Goal: Information Seeking & Learning: Check status

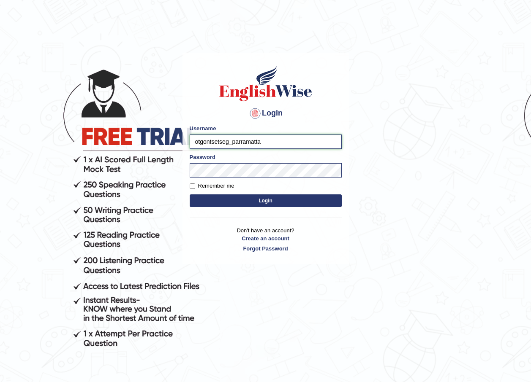
drag, startPoint x: 230, startPoint y: 142, endPoint x: 167, endPoint y: 137, distance: 63.1
click at [168, 138] on body "Login Please fix the following errors: Username otgontsetseg_parramatta Passwor…" at bounding box center [265, 218] width 531 height 382
type input "razib_parramatta"
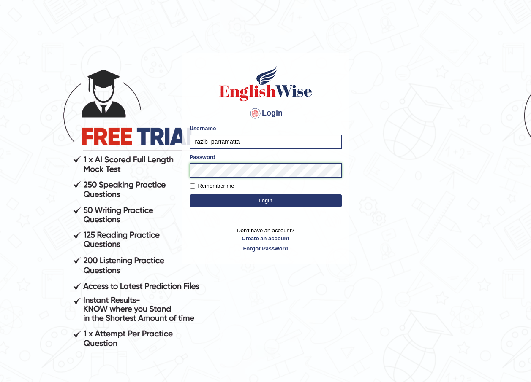
click at [177, 170] on body "Login Please fix the following errors: Username razib_parramatta Password Remem…" at bounding box center [265, 218] width 531 height 382
click at [397, 159] on body "Login Please fix the following errors: Username razib_parramatta Password Remem…" at bounding box center [265, 218] width 531 height 382
click at [283, 199] on button "Login" at bounding box center [266, 201] width 152 height 13
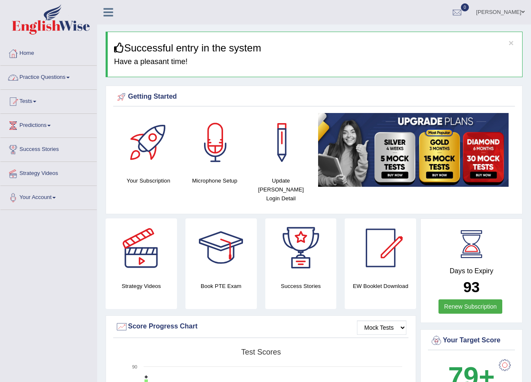
click at [55, 79] on link "Practice Questions" at bounding box center [48, 76] width 96 height 21
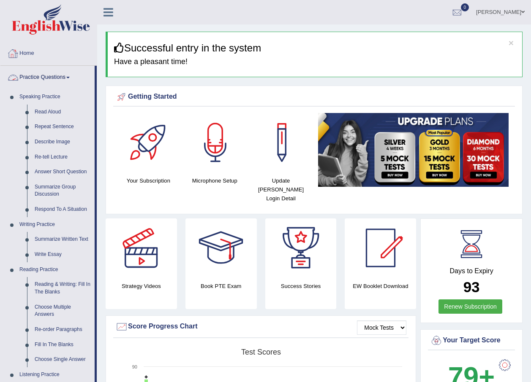
click at [49, 78] on link "Practice Questions" at bounding box center [47, 76] width 94 height 21
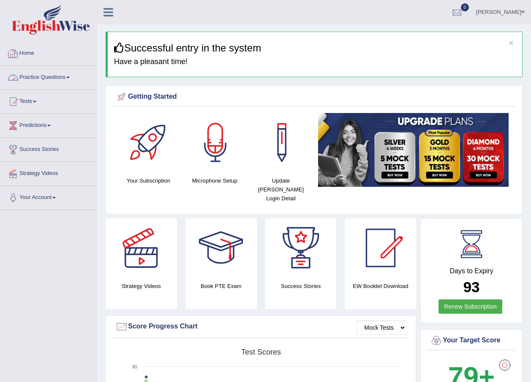
click at [29, 60] on link "Home" at bounding box center [48, 52] width 96 height 21
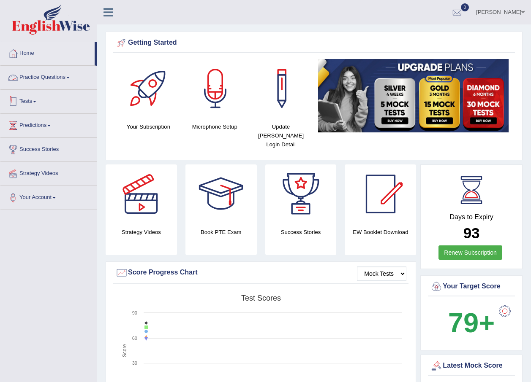
scroll to position [42, 0]
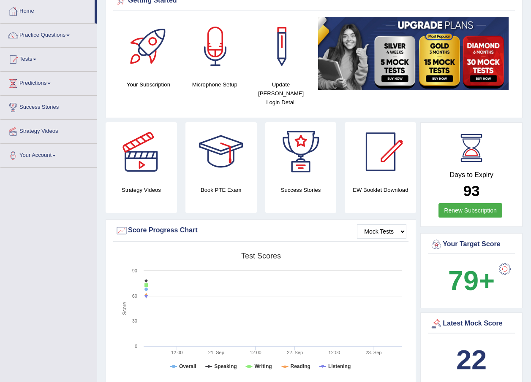
click at [40, 64] on link "Tests" at bounding box center [48, 58] width 96 height 21
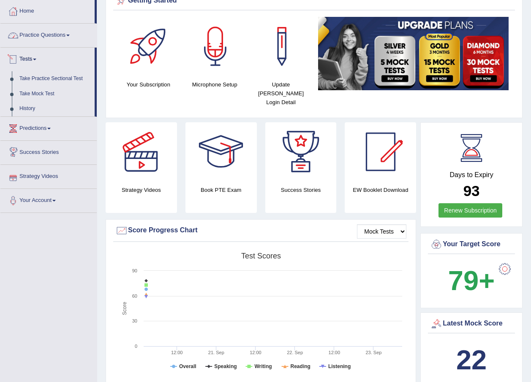
click at [66, 38] on link "Practice Questions" at bounding box center [48, 34] width 96 height 21
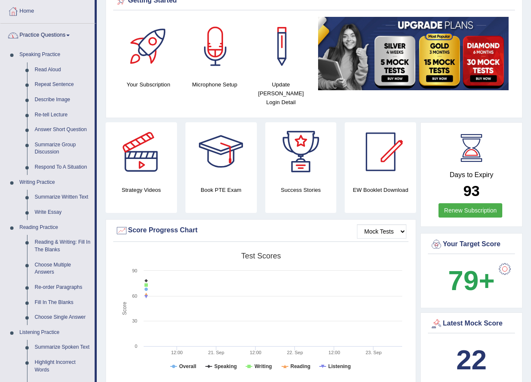
click at [71, 32] on link "Practice Questions" at bounding box center [47, 34] width 94 height 21
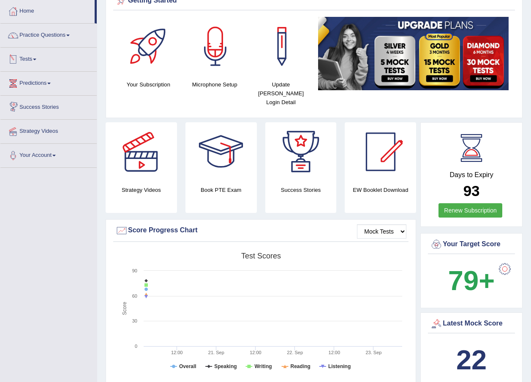
click at [49, 83] on link "Predictions" at bounding box center [48, 82] width 96 height 21
click at [35, 62] on link "Tests" at bounding box center [48, 58] width 96 height 21
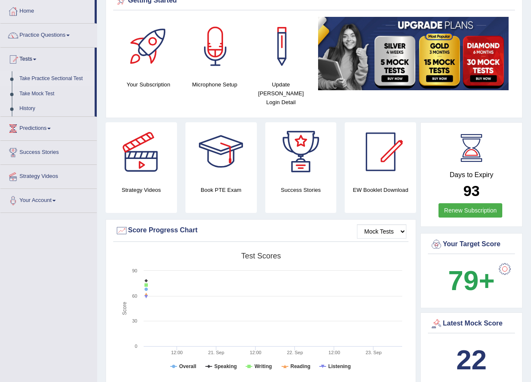
click at [47, 80] on link "Take Practice Sectional Test" at bounding box center [55, 78] width 79 height 15
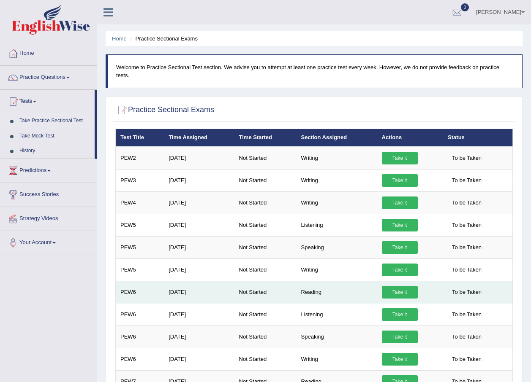
click at [396, 286] on link "Take it" at bounding box center [400, 292] width 36 height 13
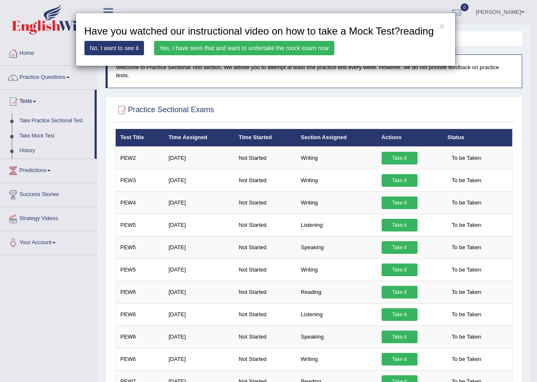
click at [220, 48] on link "Yes, I have seen that and want to undertake the mock exam now" at bounding box center [244, 48] width 180 height 14
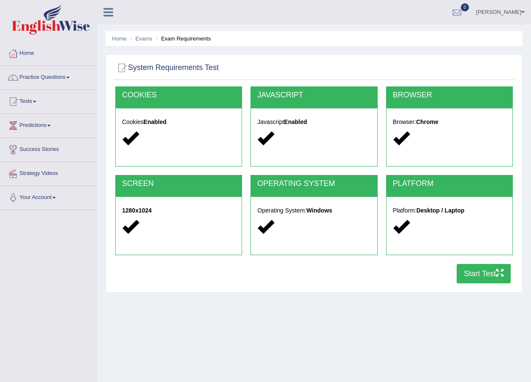
click at [470, 278] on button "Start Test" at bounding box center [483, 273] width 54 height 19
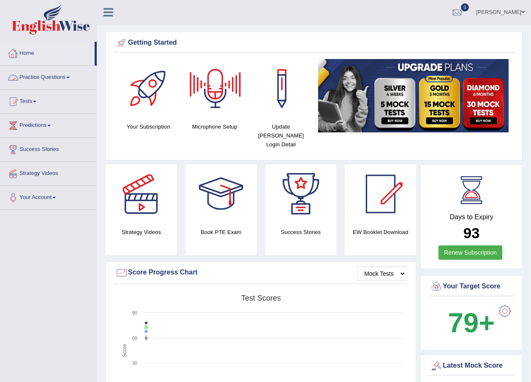
click at [27, 52] on link "Home" at bounding box center [47, 52] width 94 height 21
click at [48, 79] on link "Practice Questions" at bounding box center [48, 76] width 96 height 21
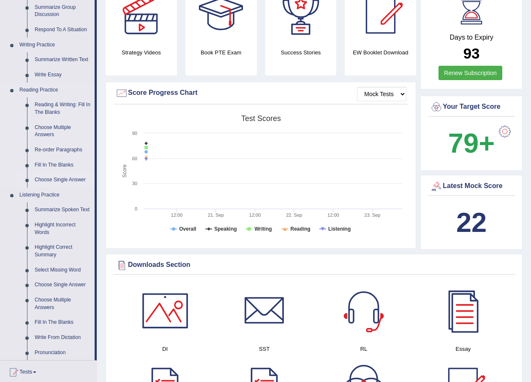
scroll to position [169, 0]
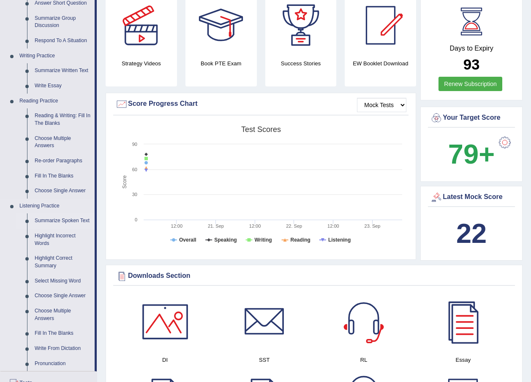
click at [68, 219] on link "Summarize Spoken Text" at bounding box center [63, 221] width 64 height 15
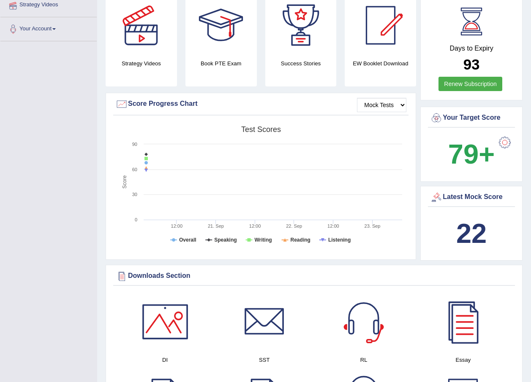
scroll to position [212, 0]
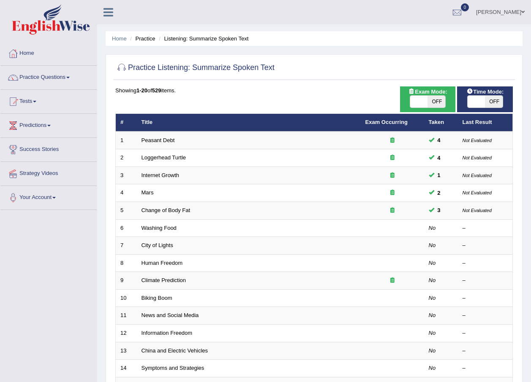
click at [482, 104] on span at bounding box center [476, 102] width 18 height 12
checkbox input "true"
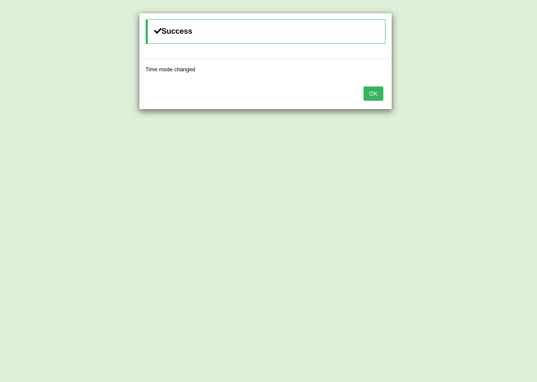
click at [372, 94] on button "OK" at bounding box center [372, 94] width 19 height 14
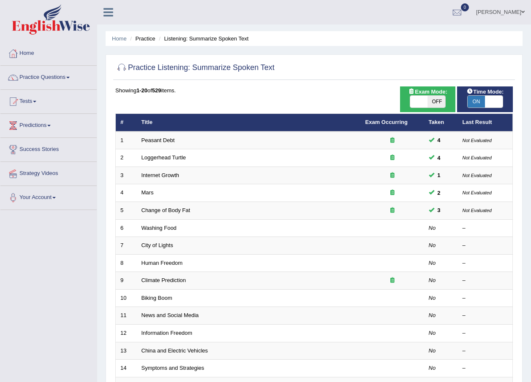
click at [433, 101] on span "OFF" at bounding box center [436, 102] width 18 height 12
checkbox input "true"
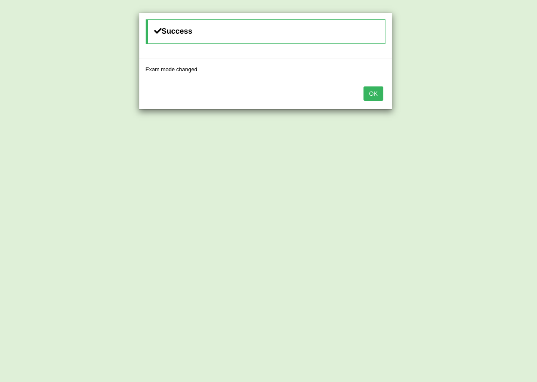
click at [376, 92] on button "OK" at bounding box center [372, 94] width 19 height 14
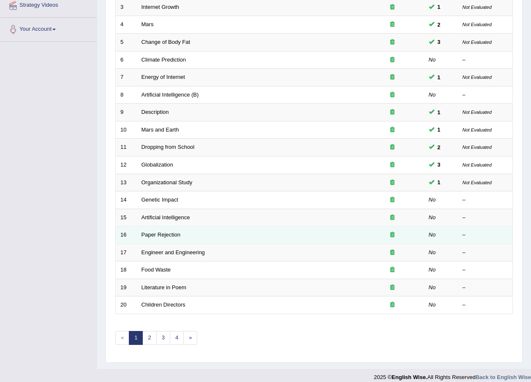
scroll to position [169, 0]
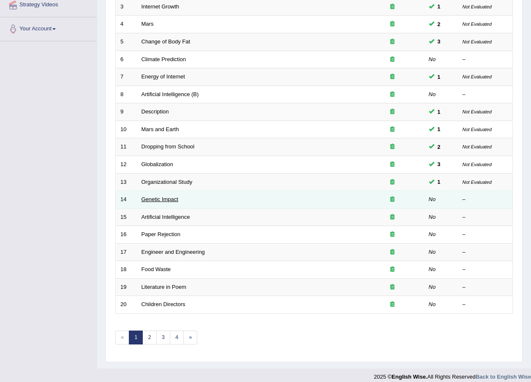
click at [160, 202] on link "Genetic Impact" at bounding box center [159, 199] width 37 height 6
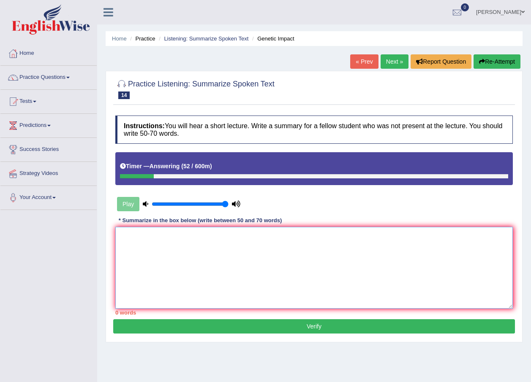
click at [223, 242] on textarea at bounding box center [313, 268] width 397 height 82
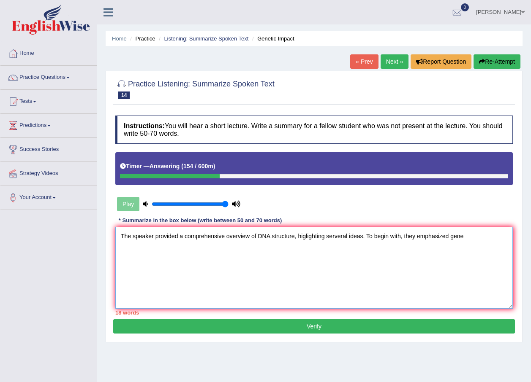
click at [448, 238] on textarea "The speaker provided a comprehensive overview of DNA structure, higlighting ser…" at bounding box center [313, 268] width 397 height 82
click at [450, 236] on textarea "The speaker provided a comprehensive overview of DNA structure, higlighting ser…" at bounding box center [313, 268] width 397 height 82
click at [486, 236] on textarea "The speaker provided a comprehensive overview of DNA structure, higlighting ser…" at bounding box center [313, 268] width 397 height 82
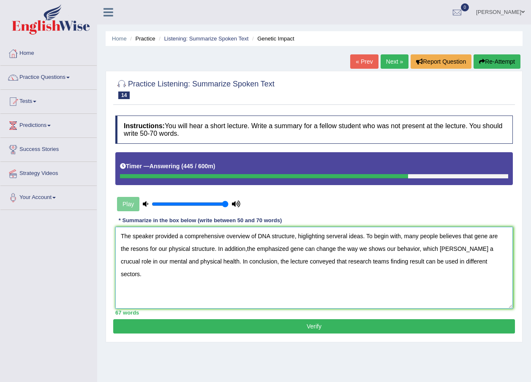
type textarea "The speaker provided a comprehensive overview of DNA structure, higlighting ser…"
click at [322, 328] on button "Verify" at bounding box center [313, 327] width 401 height 14
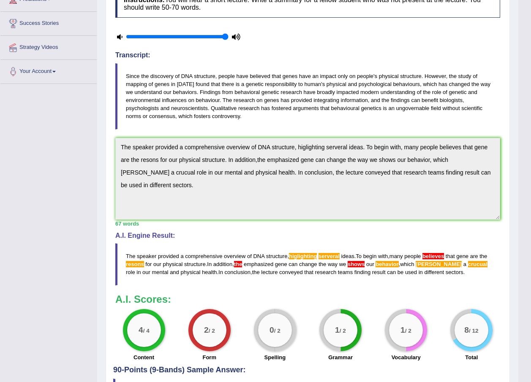
scroll to position [127, 0]
click at [102, 140] on div "Home Practice Listening: Summarize Spoken Text Genetic Impact « Prev Next » Rep…" at bounding box center [307, 148] width 421 height 551
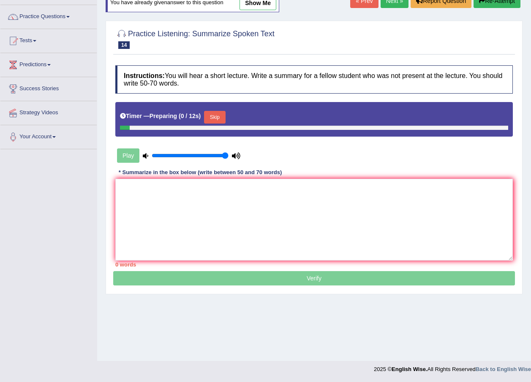
scroll to position [61, 0]
click at [141, 202] on textarea at bounding box center [313, 220] width 397 height 82
paste textarea "The speaker provided a comprehensive overview of DNA structure, higlighting ser…"
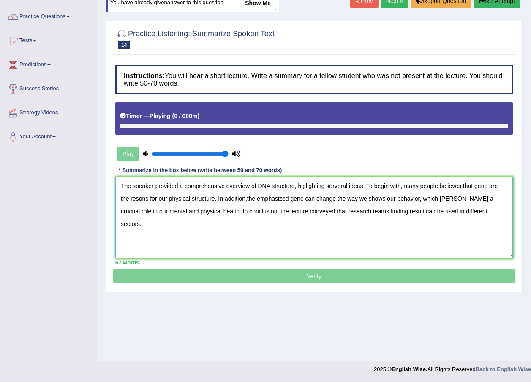
drag, startPoint x: 458, startPoint y: 188, endPoint x: 437, endPoint y: 187, distance: 20.7
click at [437, 187] on textarea "The speaker provided a comprehensive overview of DNA structure, higlighting ser…" at bounding box center [313, 218] width 397 height 82
click at [483, 187] on textarea "The speaker provided a comprehensive overview of DNA structure, higlighting ser…" at bounding box center [313, 218] width 397 height 82
click at [417, 198] on textarea "The speaker provided a comprehensive overview of DNA structure, higlighting ser…" at bounding box center [313, 218] width 397 height 82
click at [423, 200] on textarea "The speaker provided a comprehensive overview of DNA structure, higlighting ser…" at bounding box center [313, 218] width 397 height 82
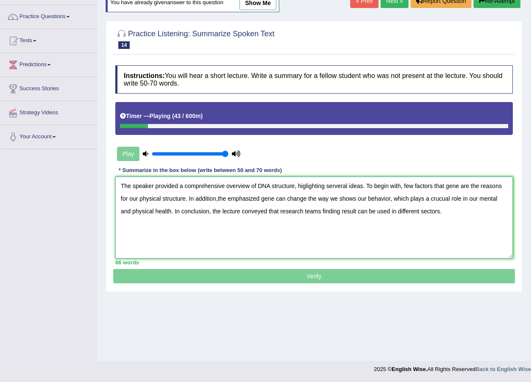
click at [438, 201] on textarea "The speaker provided a comprehensive overview of DNA structure, higlighting ser…" at bounding box center [313, 218] width 397 height 82
click at [442, 200] on textarea "The speaker provided a comprehensive overview of DNA structure, higlighting ser…" at bounding box center [313, 218] width 397 height 82
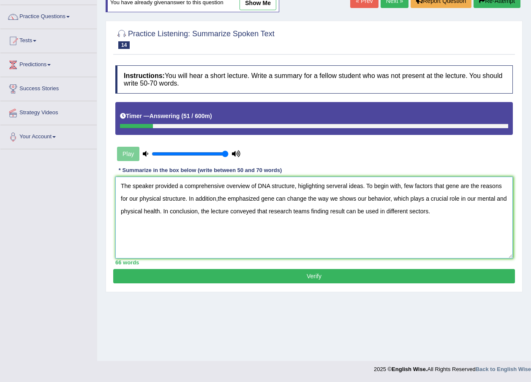
click at [218, 200] on textarea "The speaker provided a comprehensive overview of DNA structure, higlighting ser…" at bounding box center [313, 218] width 397 height 82
click at [228, 199] on textarea "The speaker provided a comprehensive overview of DNA structure, higlighting ser…" at bounding box center [313, 218] width 397 height 82
drag, startPoint x: 339, startPoint y: 212, endPoint x: 304, endPoint y: 211, distance: 35.5
click at [304, 211] on textarea "The speaker provided a comprehensive overview of DNA structure, higlighting ser…" at bounding box center [313, 218] width 397 height 82
click at [318, 213] on textarea "The speaker provided a comprehensive overview of DNA structure, higlighting ser…" at bounding box center [313, 218] width 397 height 82
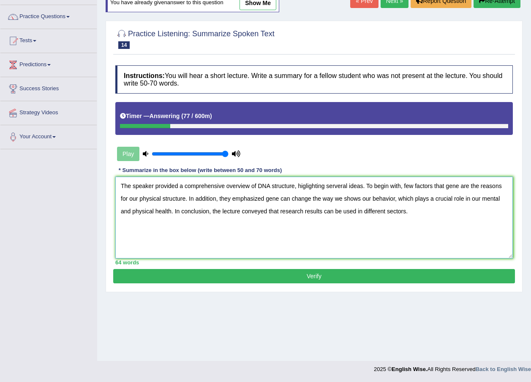
click at [279, 210] on textarea "The speaker provided a comprehensive overview of DNA structure, higlighting ser…" at bounding box center [313, 218] width 397 height 82
click at [390, 198] on textarea "The speaker provided a comprehensive overview of DNA structure, higlighting ser…" at bounding box center [313, 218] width 397 height 82
type textarea "The speaker provided a comprehensive overview of DNA structure, higlighting ser…"
click at [326, 272] on button "Verify" at bounding box center [313, 276] width 401 height 14
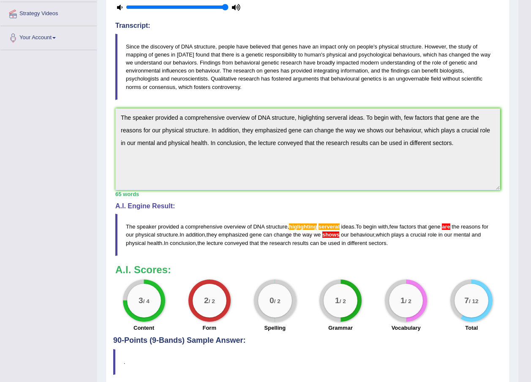
scroll to position [109, 0]
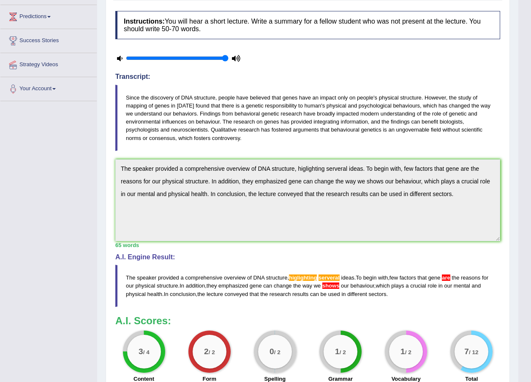
drag, startPoint x: 393, startPoint y: 295, endPoint x: 290, endPoint y: 280, distance: 103.7
click at [328, 291] on blockquote "The speaker provided a comprehensive overview of DNA structure , higlighting se…" at bounding box center [307, 286] width 385 height 42
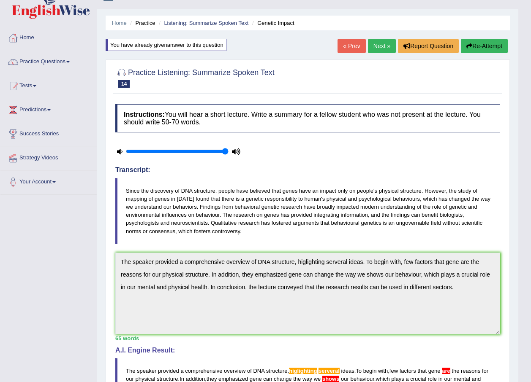
scroll to position [0, 0]
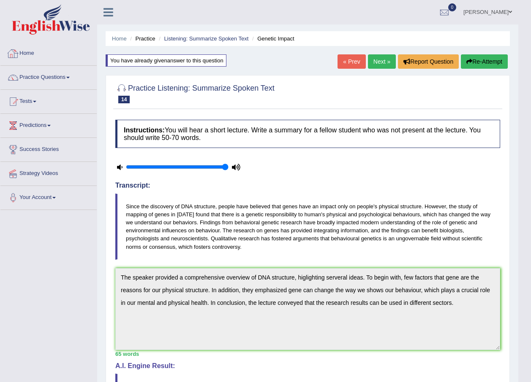
click at [35, 30] on img at bounding box center [51, 19] width 78 height 30
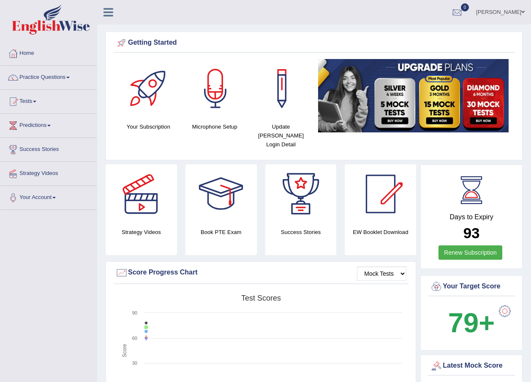
click at [463, 13] on div at bounding box center [456, 12] width 13 height 13
click at [382, 8] on ul "Razib Saha Toggle navigation Username: razib_parramatta Access Type: Online Sub…" at bounding box center [379, 12] width 304 height 24
click at [53, 84] on link "Practice Questions" at bounding box center [48, 76] width 96 height 21
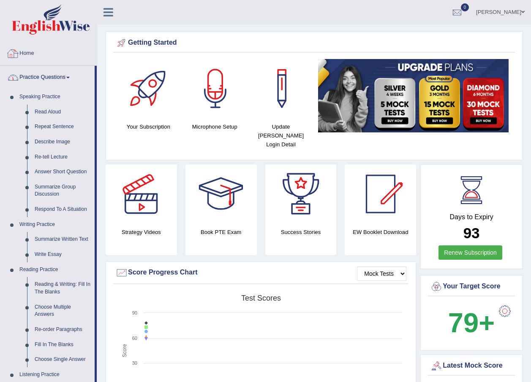
click at [29, 54] on link "Home" at bounding box center [48, 52] width 96 height 21
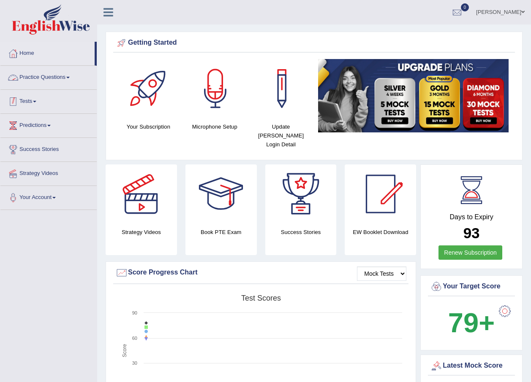
click at [32, 100] on link "Tests" at bounding box center [48, 100] width 96 height 21
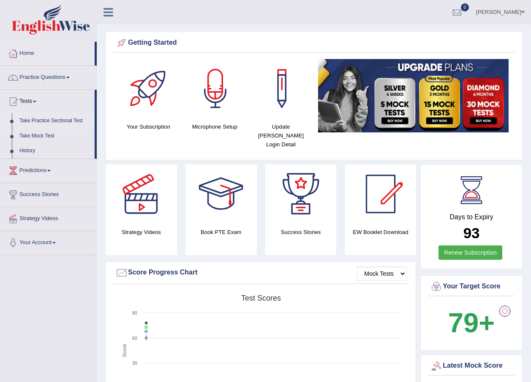
click at [49, 120] on link "Take Practice Sectional Test" at bounding box center [55, 121] width 79 height 15
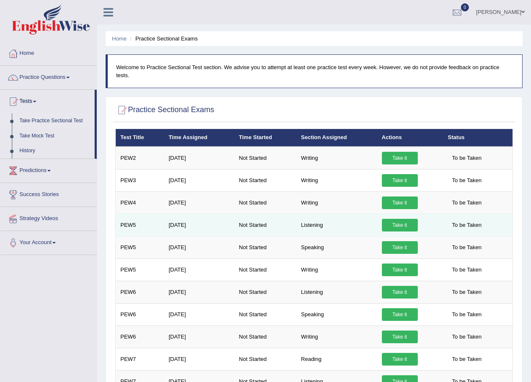
click at [398, 219] on link "Take it" at bounding box center [400, 225] width 36 height 13
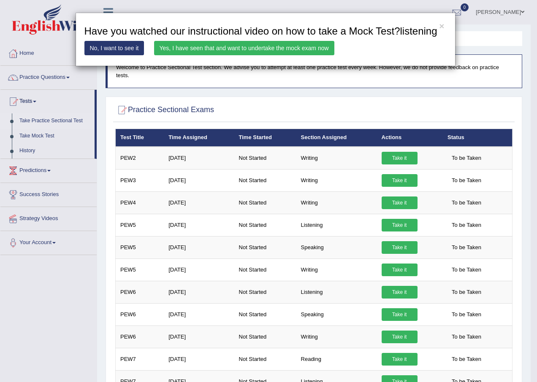
click at [269, 49] on link "Yes, I have seen that and want to undertake the mock exam now" at bounding box center [244, 48] width 180 height 14
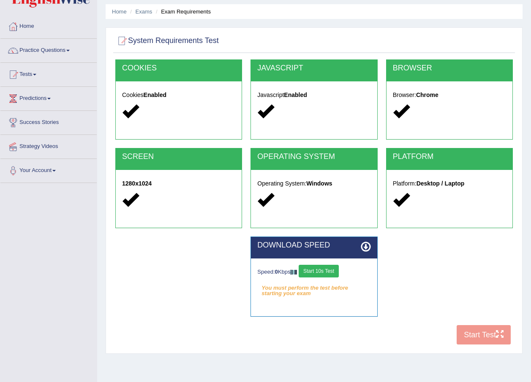
scroll to position [42, 0]
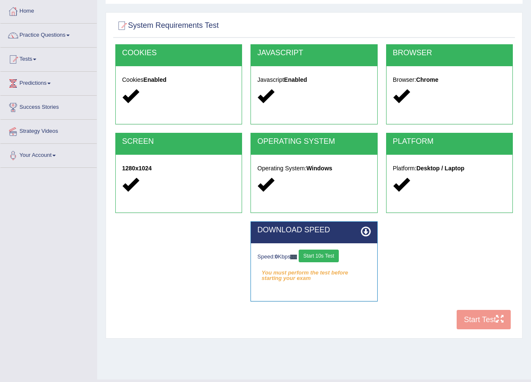
click at [319, 253] on button "Start 10s Test" at bounding box center [318, 256] width 40 height 13
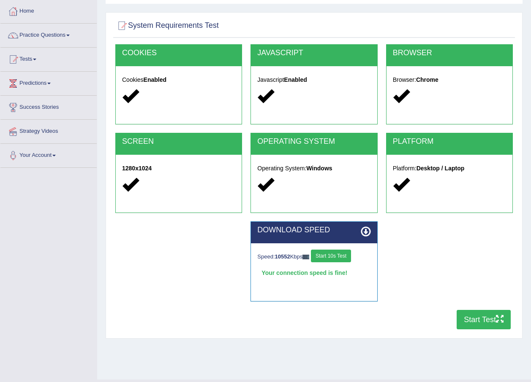
click at [479, 317] on button "Start Test" at bounding box center [483, 319] width 54 height 19
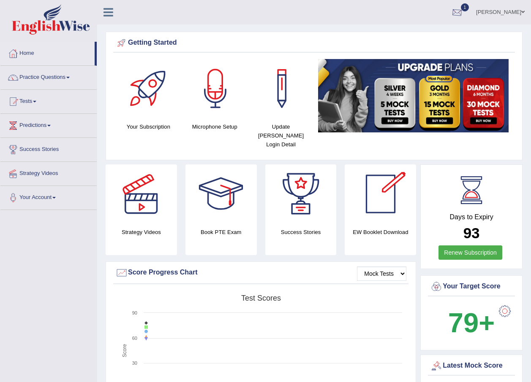
click at [463, 12] on div at bounding box center [456, 12] width 13 height 13
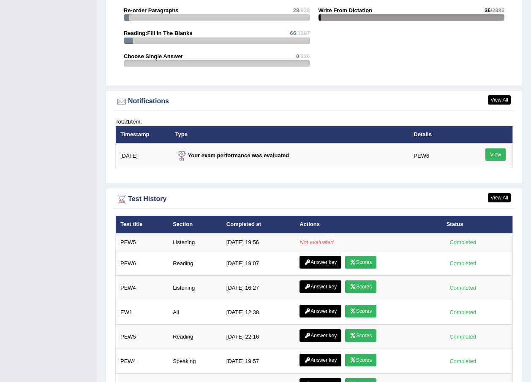
scroll to position [971, 0]
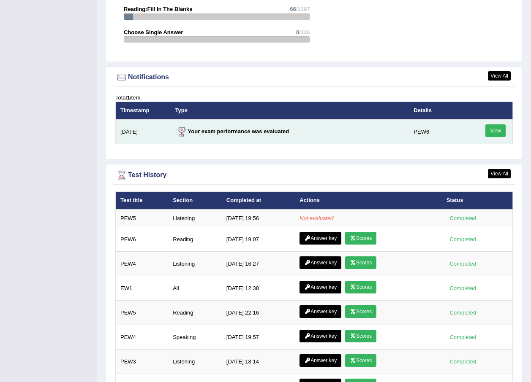
click at [496, 125] on link "View" at bounding box center [495, 131] width 20 height 13
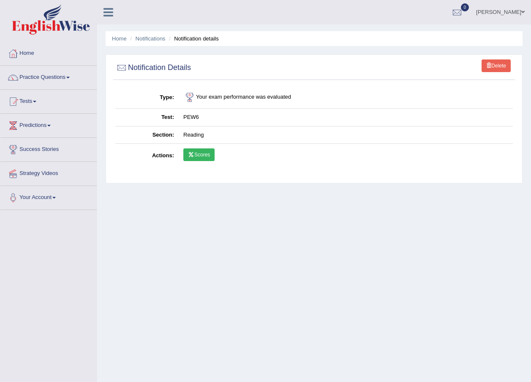
click at [203, 154] on link "Scores" at bounding box center [198, 155] width 31 height 13
click at [68, 32] on img at bounding box center [51, 19] width 78 height 30
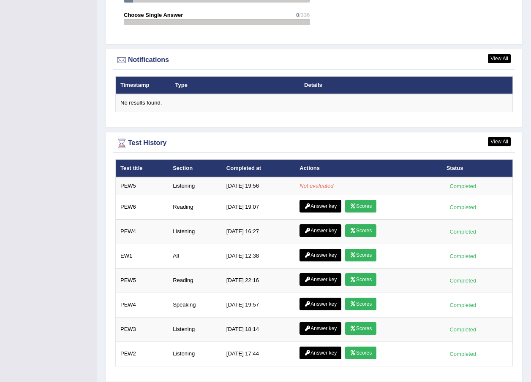
scroll to position [1005, 0]
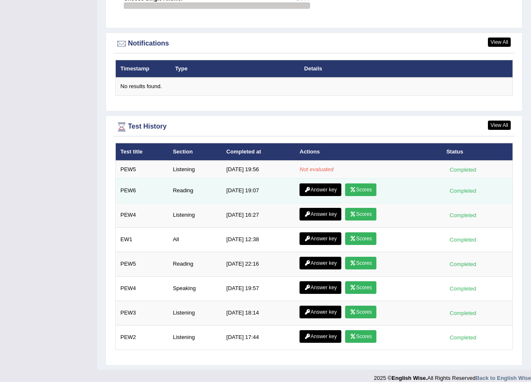
click at [312, 184] on link "Answer key" at bounding box center [320, 190] width 42 height 13
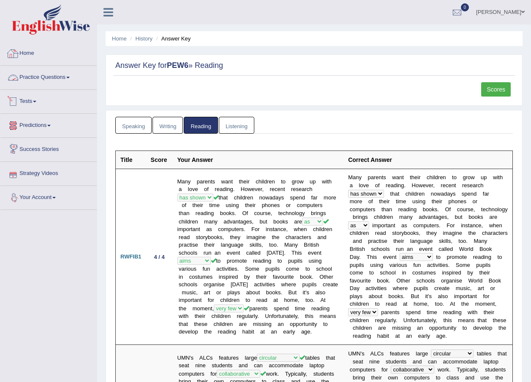
click at [44, 20] on img at bounding box center [51, 19] width 78 height 30
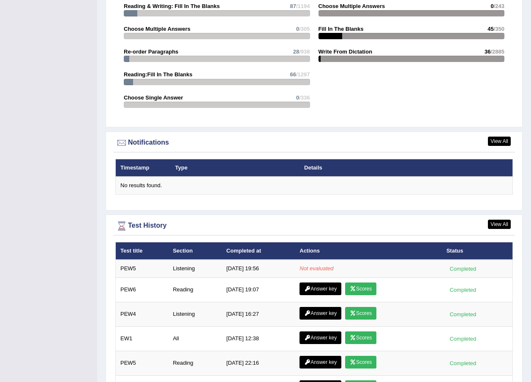
scroll to position [929, 0]
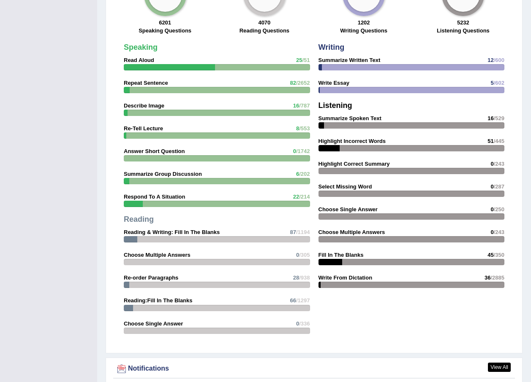
scroll to position [675, 0]
